Goal: Task Accomplishment & Management: Manage account settings

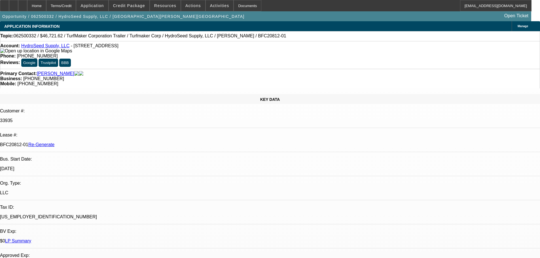
select select "4"
select select "0"
select select "6"
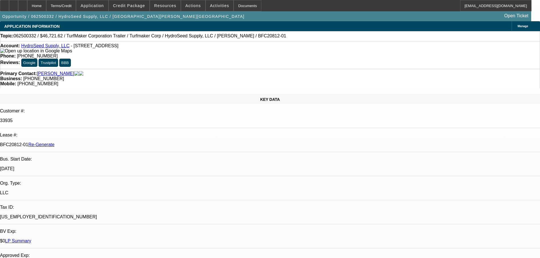
scroll to position [142, 0]
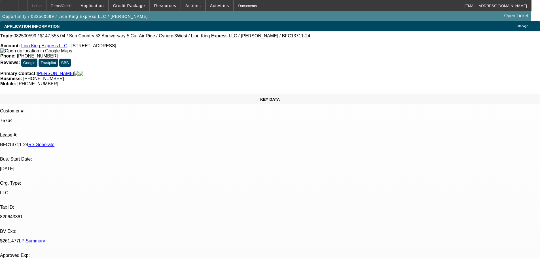
select select "3"
select select "0"
select select "6"
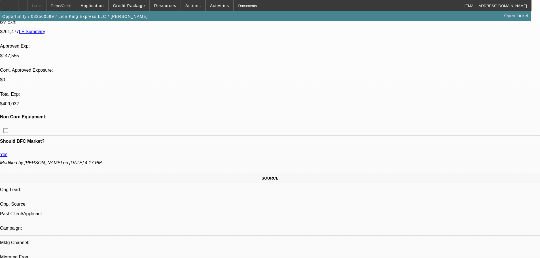
scroll to position [227, 0]
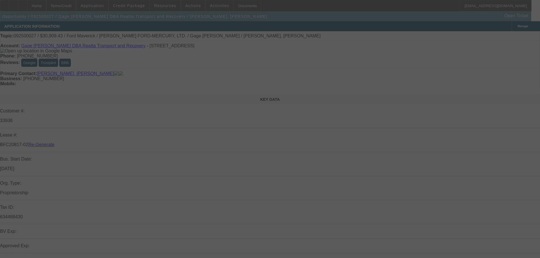
select select "3"
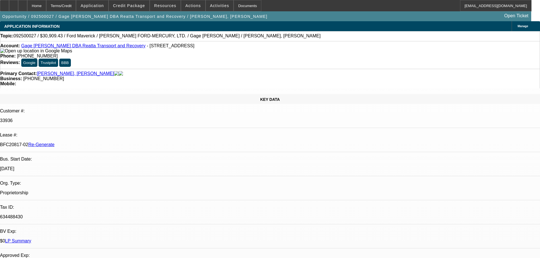
select select "0"
select select "2"
select select "0"
select select "6"
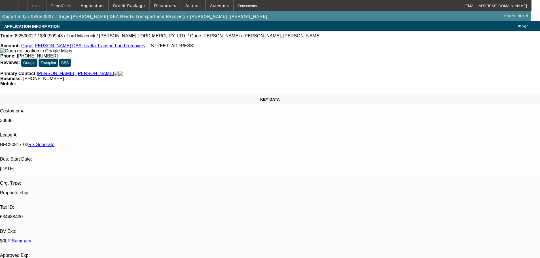
scroll to position [170, 0]
drag, startPoint x: 395, startPoint y: 85, endPoint x: 392, endPoint y: 90, distance: 5.6
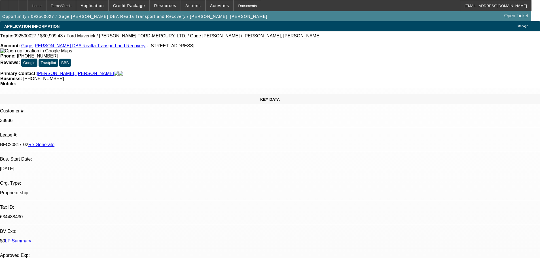
scroll to position [312, 0]
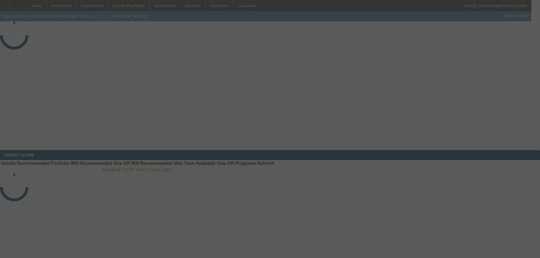
select select "4"
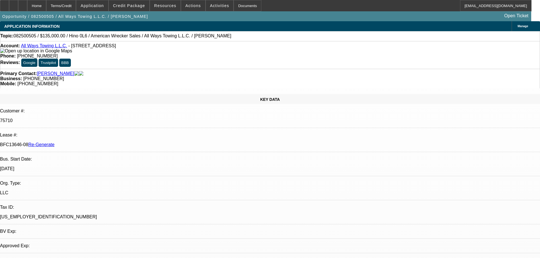
select select "0"
select select "2"
select select "0"
select select "6"
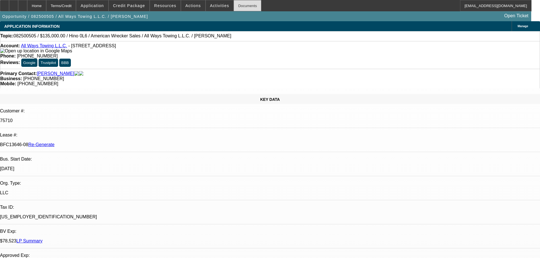
click at [242, 7] on div "Documents" at bounding box center [248, 5] width 28 height 11
click at [192, 6] on span "Actions" at bounding box center [193, 5] width 16 height 5
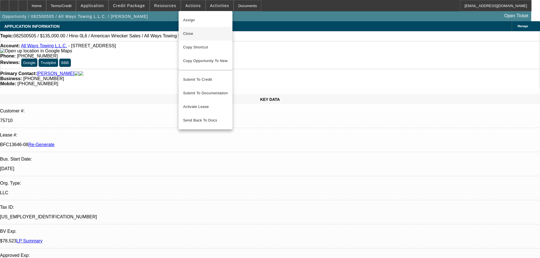
click at [196, 34] on span "Close" at bounding box center [205, 33] width 45 height 7
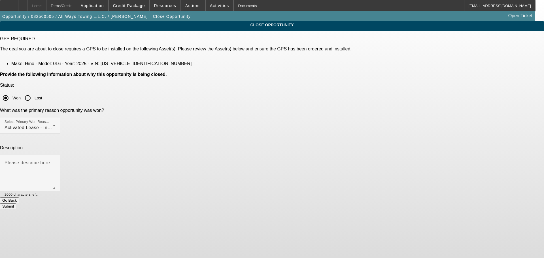
click at [16, 203] on button "Submit" at bounding box center [8, 206] width 16 height 6
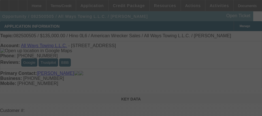
select select "4"
select select "0"
select select "2"
select select "0"
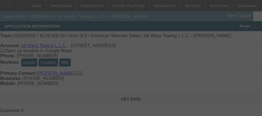
select select "6"
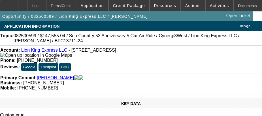
select select "3"
select select "0"
select select "6"
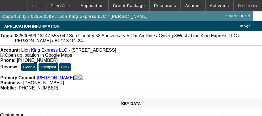
scroll to position [227, 0]
